Goal: Information Seeking & Learning: Learn about a topic

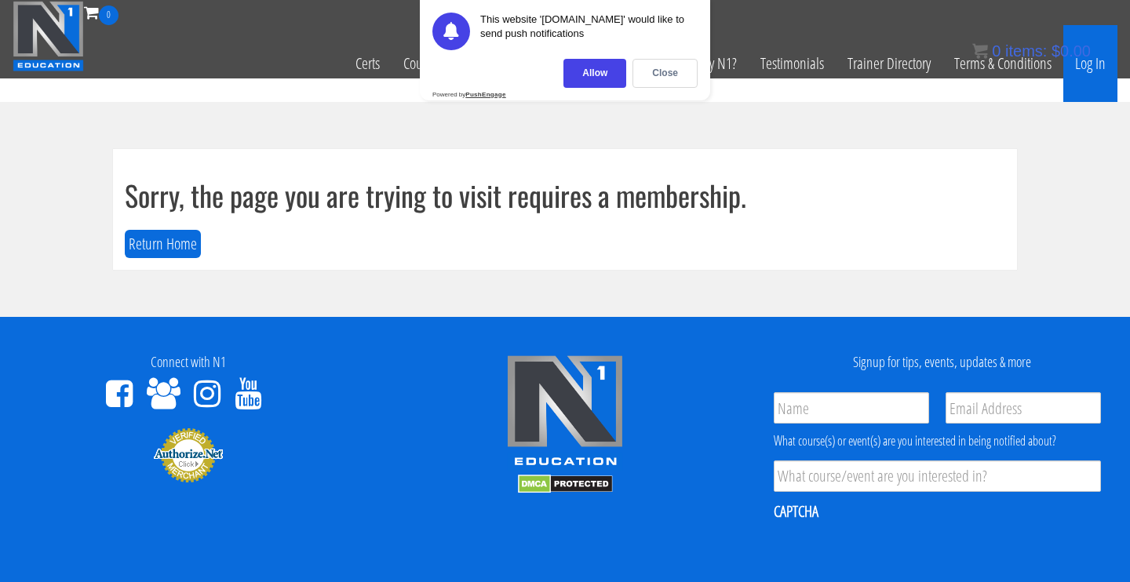
click at [1080, 75] on link "Log In" at bounding box center [1091, 63] width 54 height 77
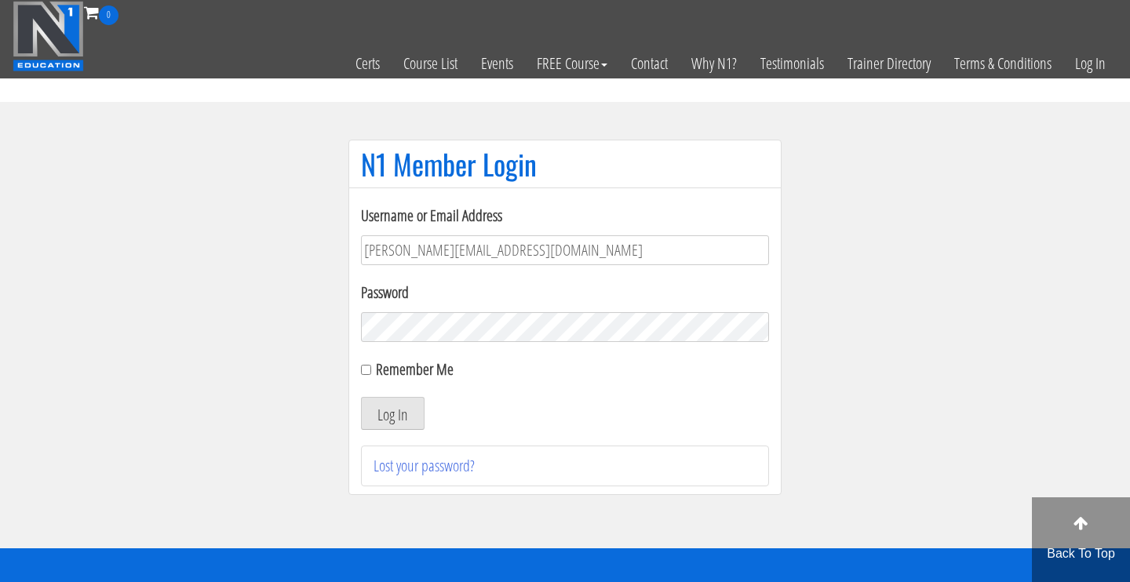
type input "Cynthia.jimenez49@yahoo.com"
click at [393, 414] on button "Log In" at bounding box center [393, 413] width 64 height 33
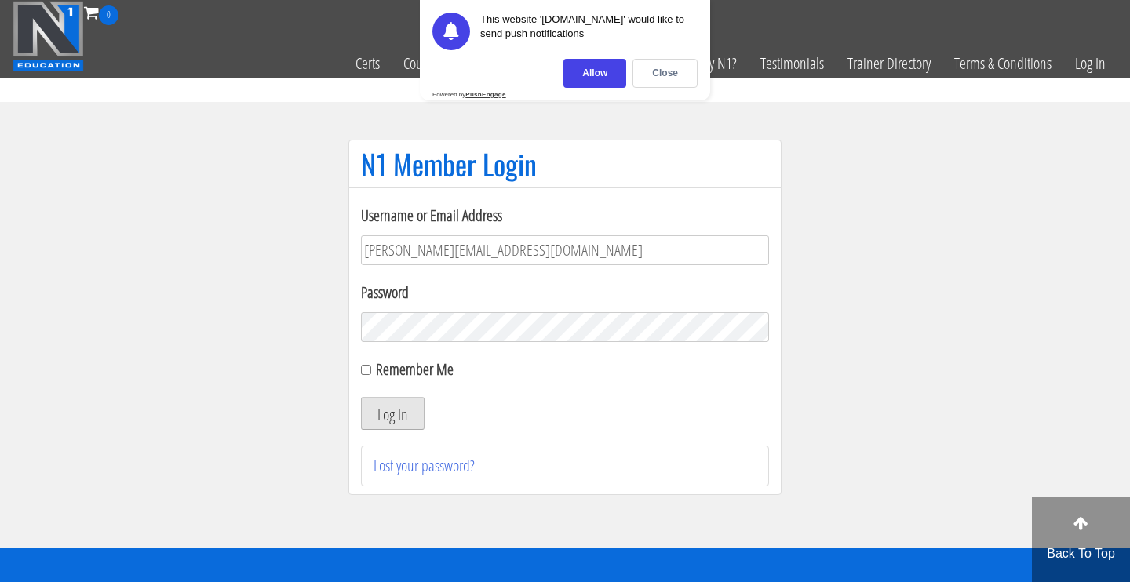
click at [418, 414] on button "Log In" at bounding box center [393, 413] width 64 height 33
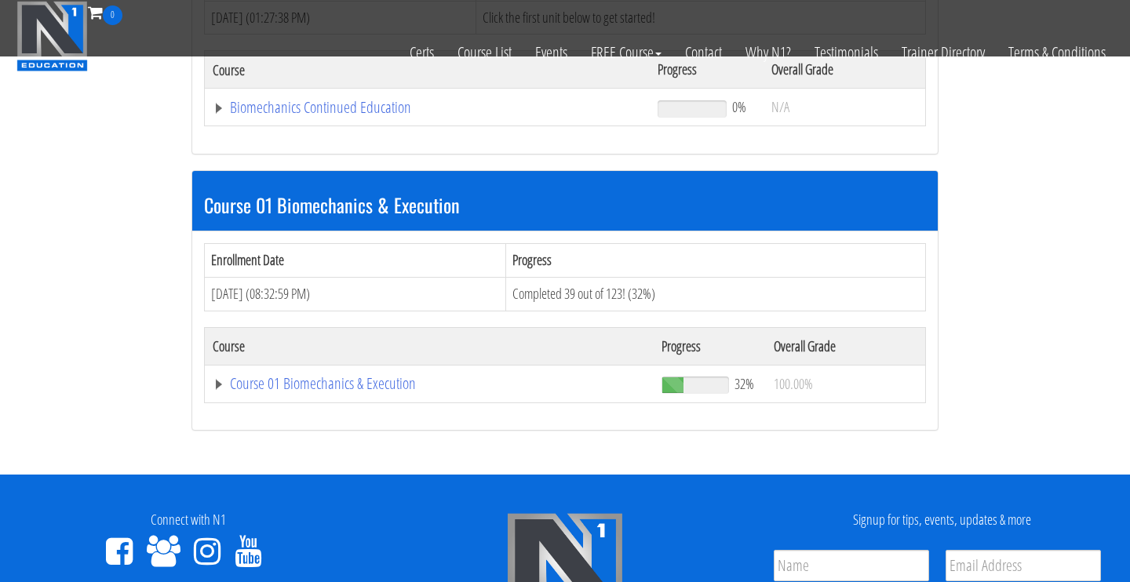
scroll to position [356, 0]
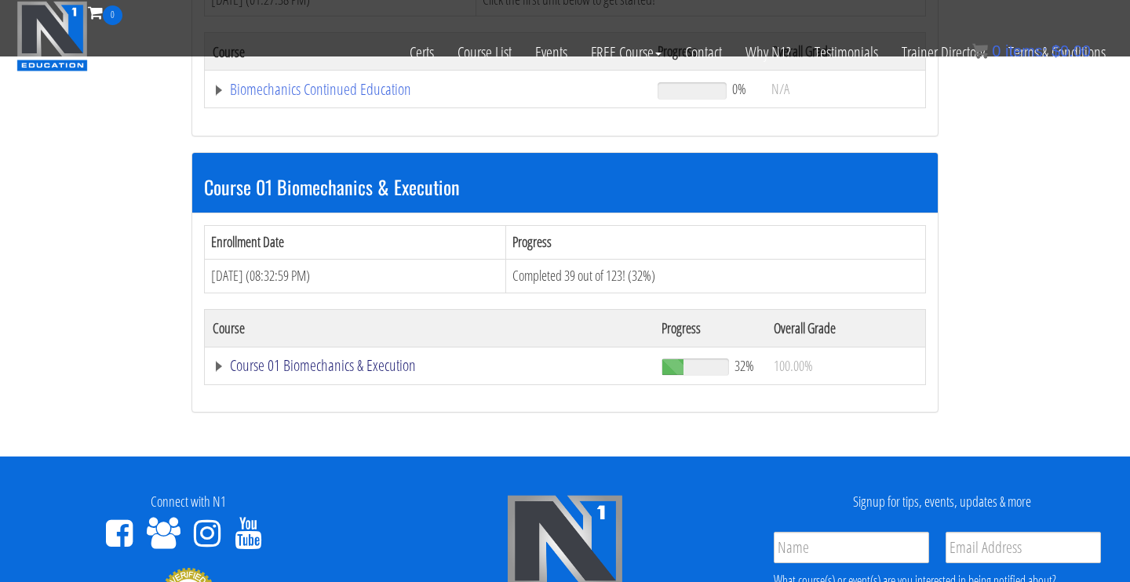
click at [385, 363] on link "Course 01 Biomechanics & Execution" at bounding box center [429, 366] width 433 height 16
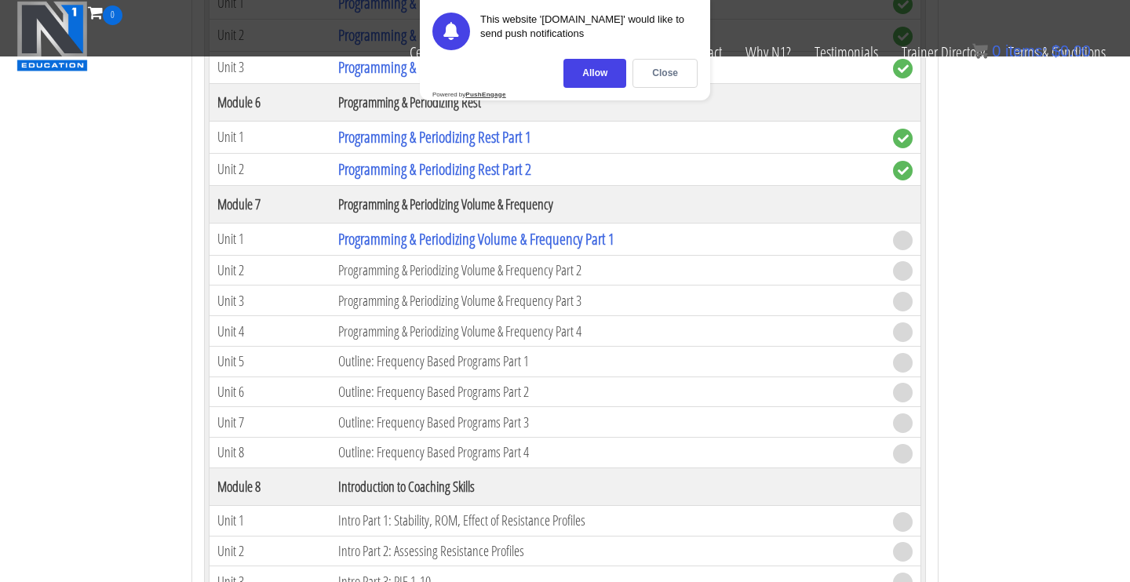
scroll to position [2072, 0]
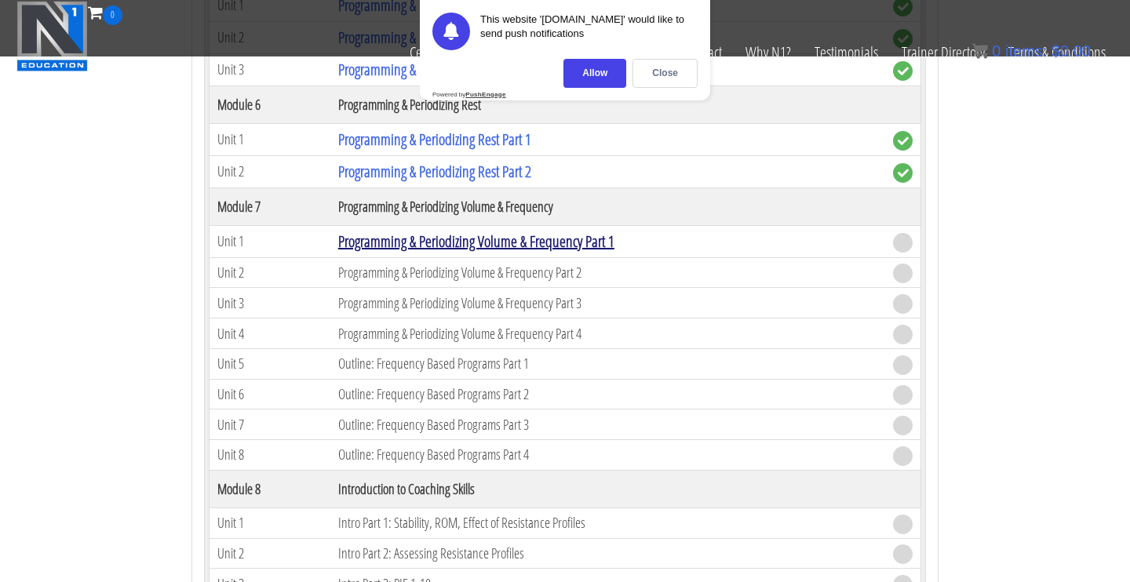
click at [471, 237] on link "Programming & Periodizing Volume & Frequency Part 1" at bounding box center [476, 241] width 276 height 21
click at [657, 78] on div "Close" at bounding box center [665, 73] width 65 height 29
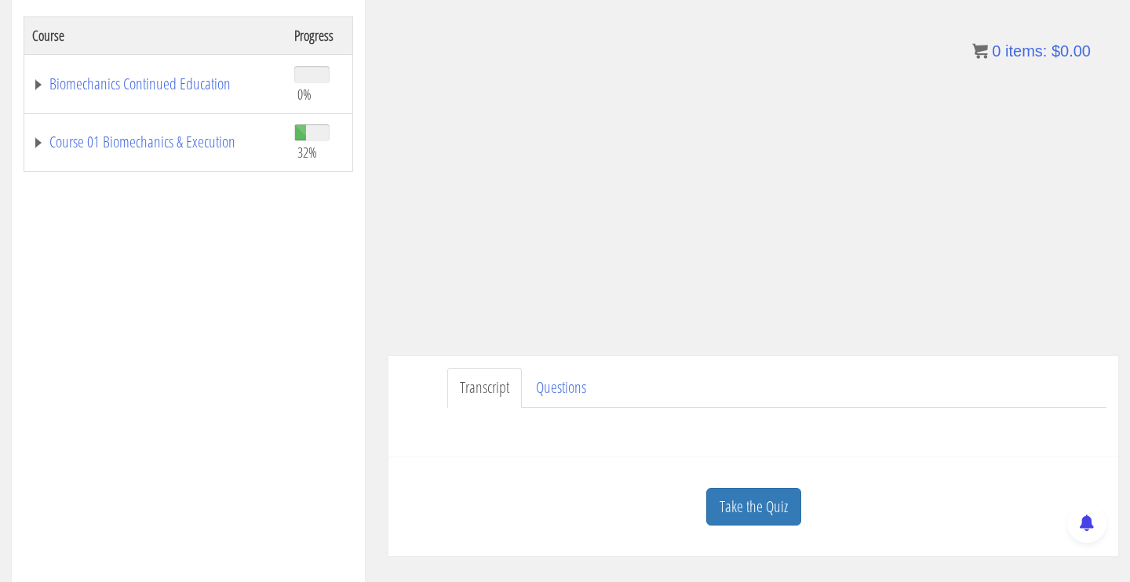
scroll to position [268, 0]
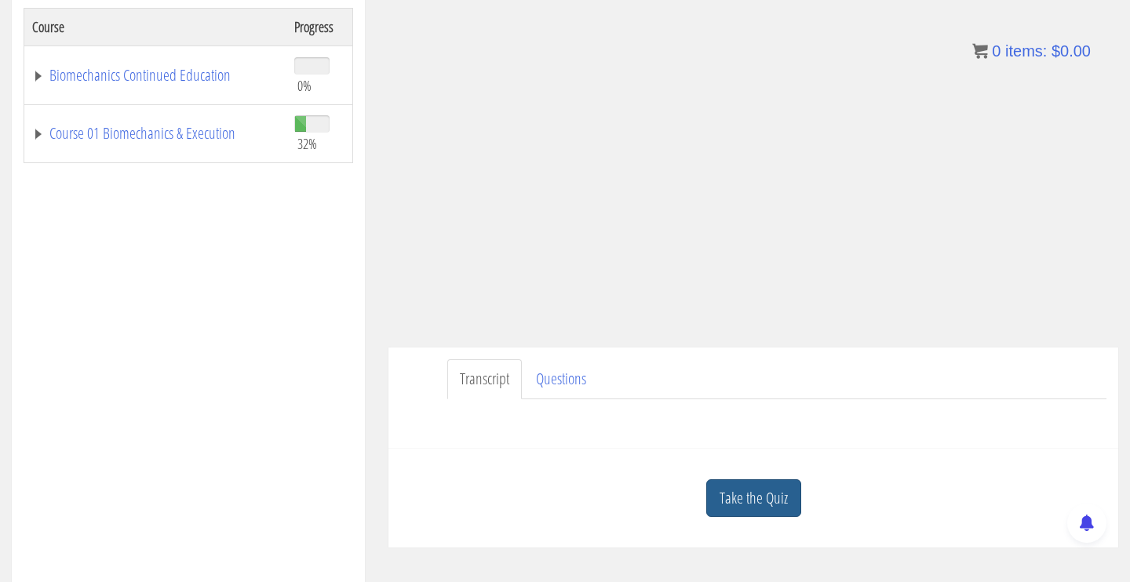
click at [774, 489] on link "Take the Quiz" at bounding box center [754, 499] width 95 height 38
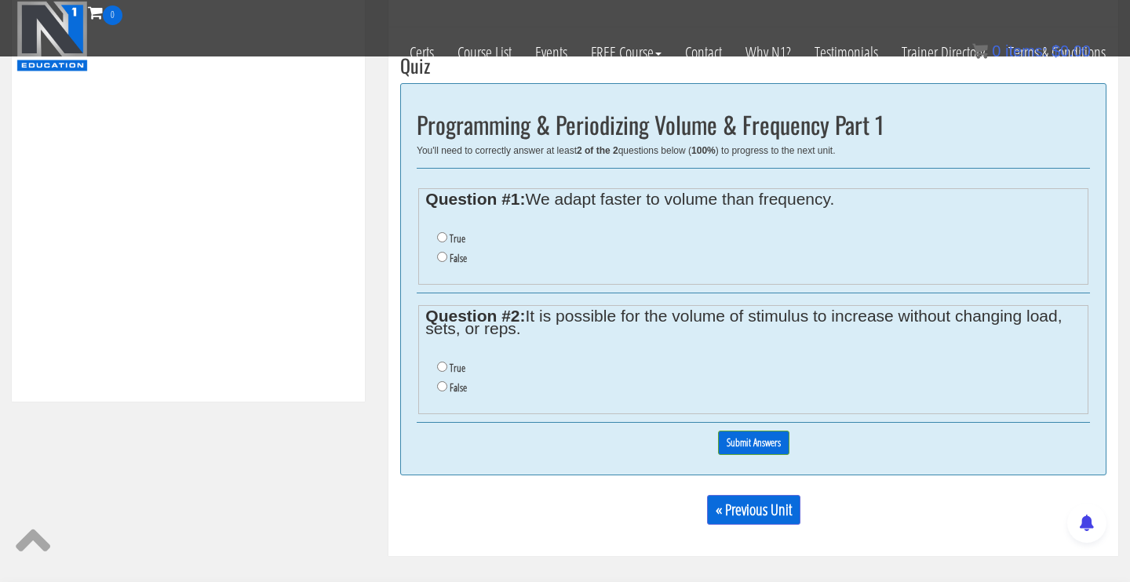
scroll to position [569, 0]
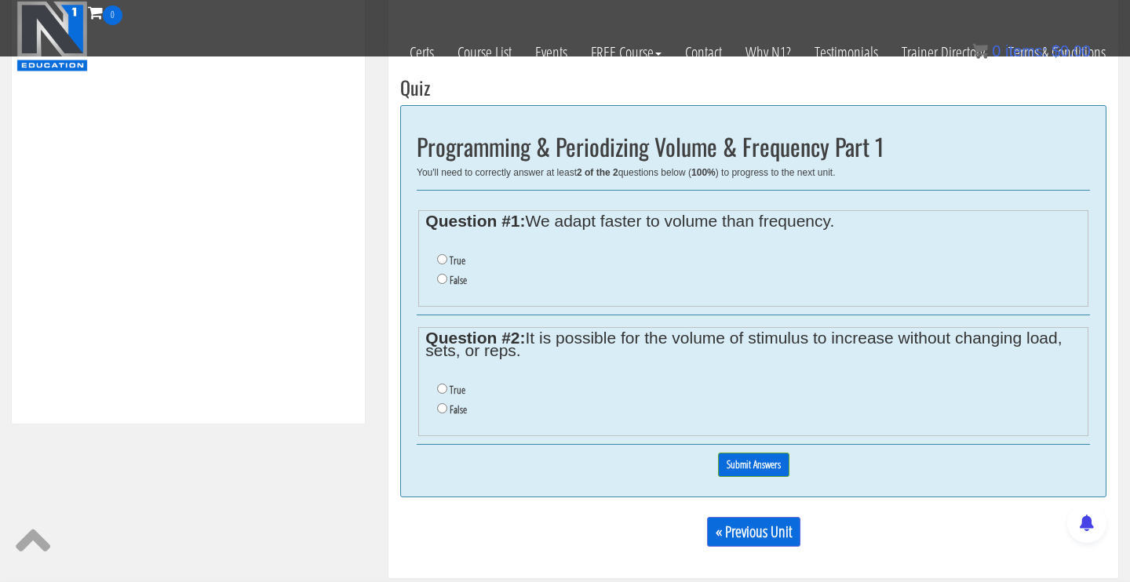
click at [441, 259] on input "True" at bounding box center [442, 259] width 10 height 10
radio input "true"
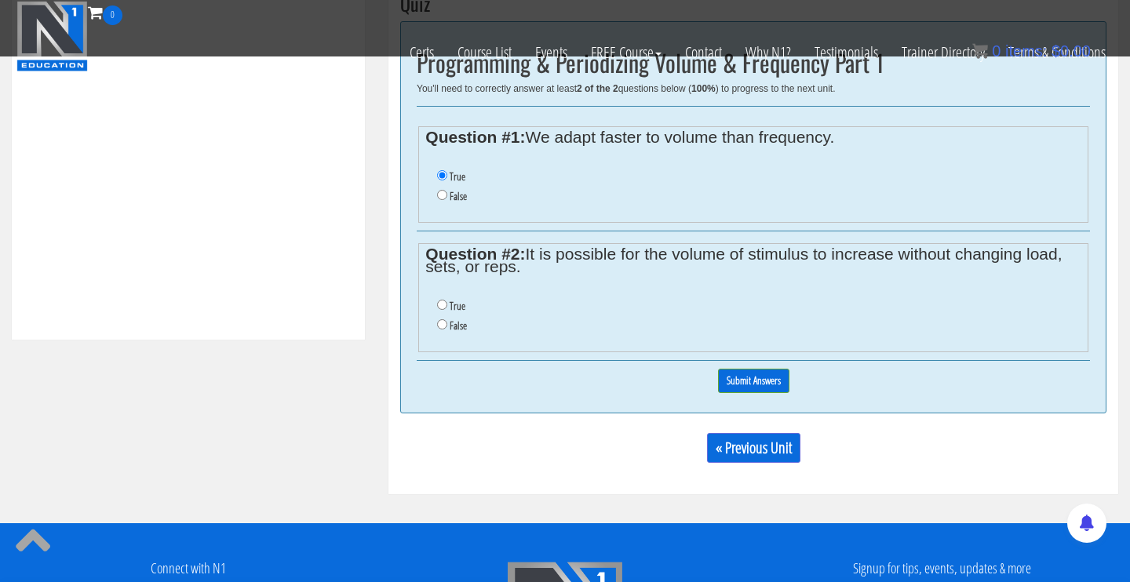
scroll to position [654, 0]
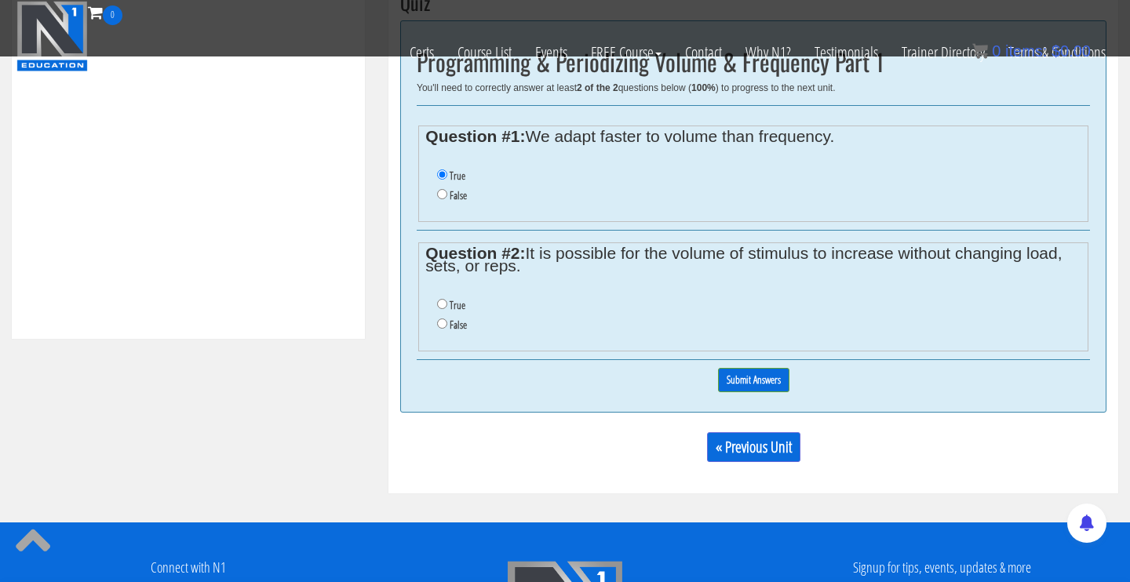
click at [444, 302] on input "True" at bounding box center [442, 304] width 10 height 10
radio input "true"
click at [736, 368] on input "Submit Answers" at bounding box center [753, 380] width 71 height 24
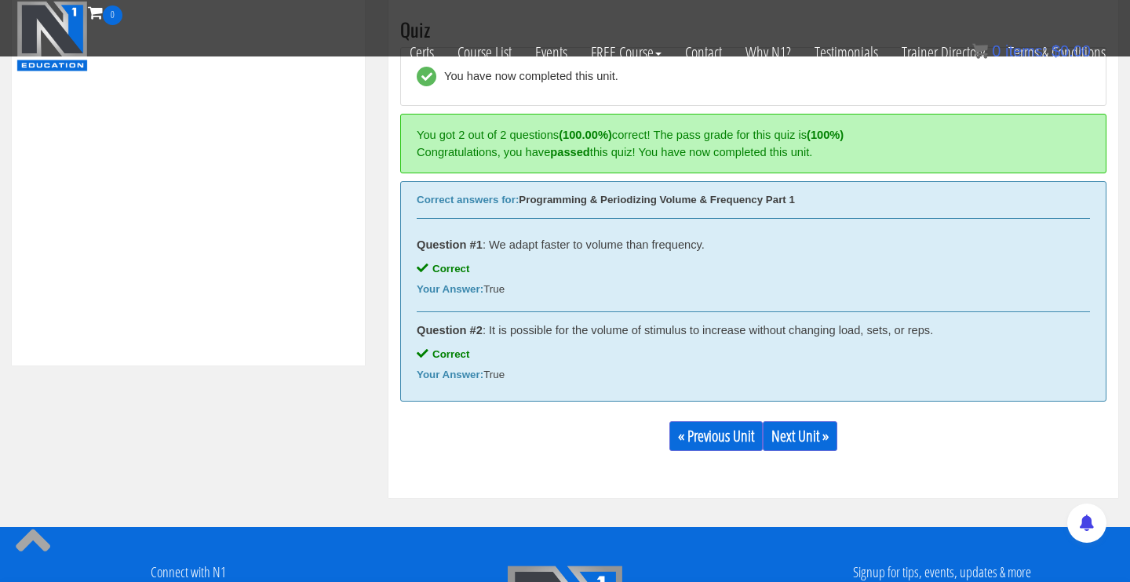
scroll to position [630, 0]
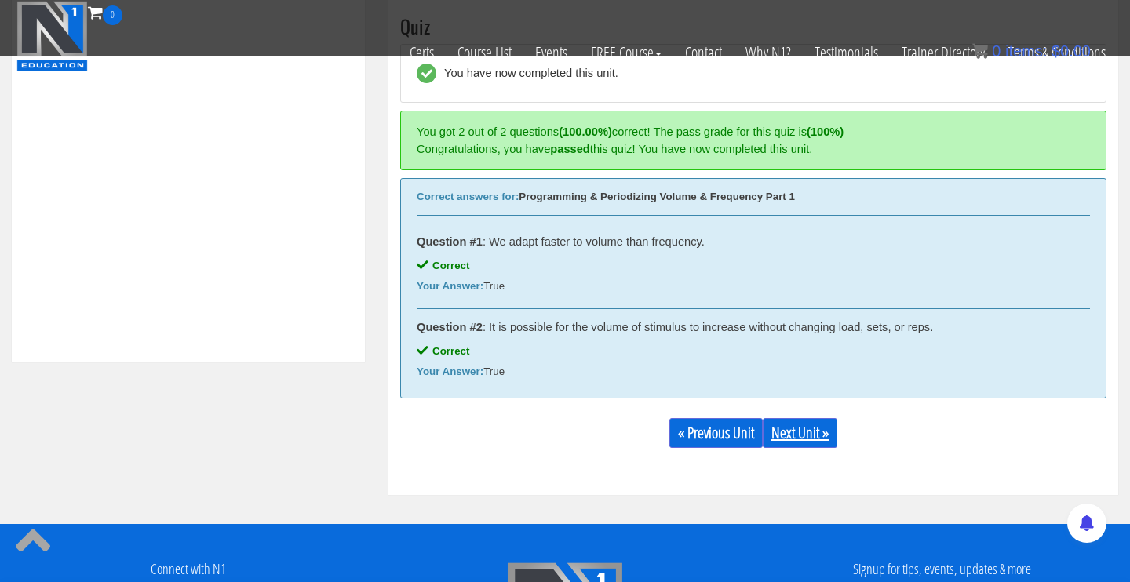
click at [826, 443] on link "Next Unit »" at bounding box center [800, 433] width 75 height 30
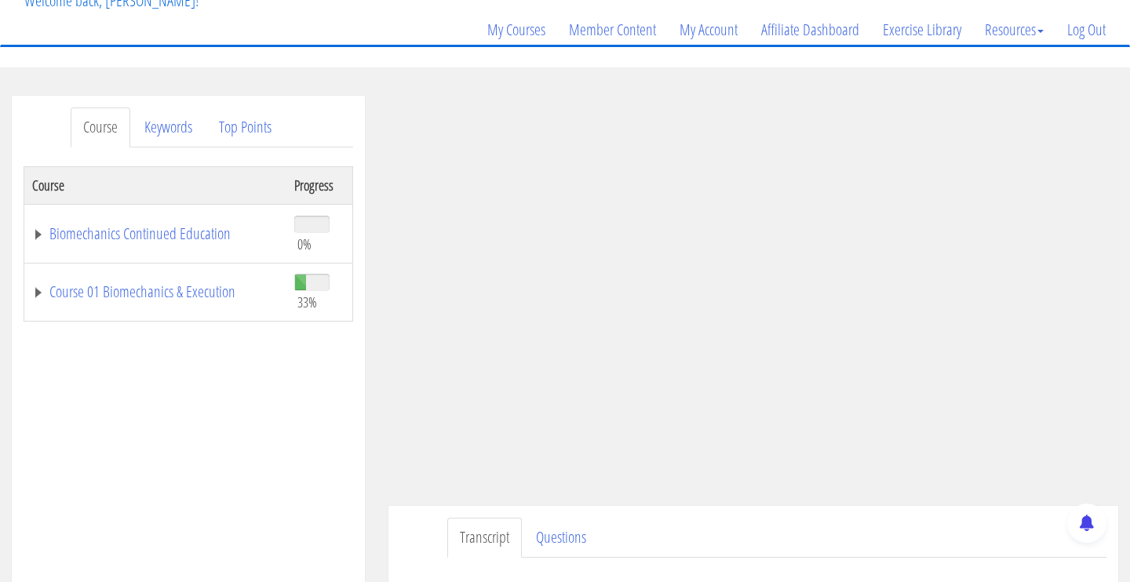
scroll to position [163, 0]
